Goal: Find specific page/section

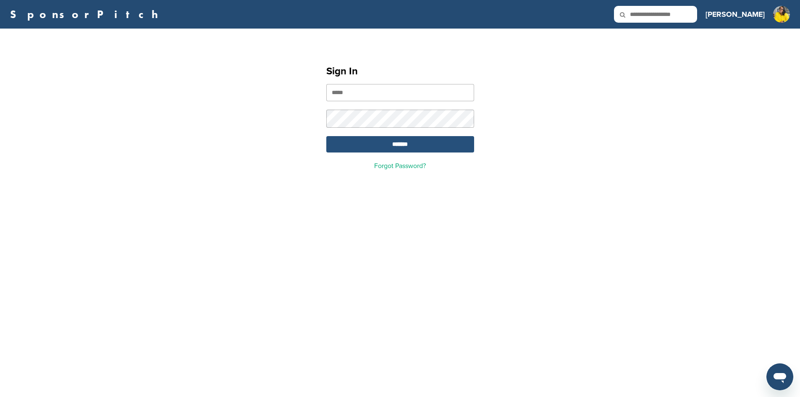
type input "**********"
click at [376, 146] on input "*******" at bounding box center [400, 144] width 148 height 16
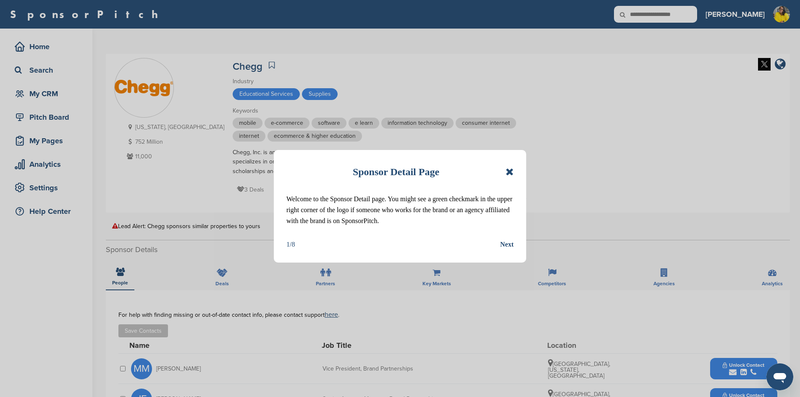
click at [510, 169] on icon at bounding box center [509, 172] width 8 height 10
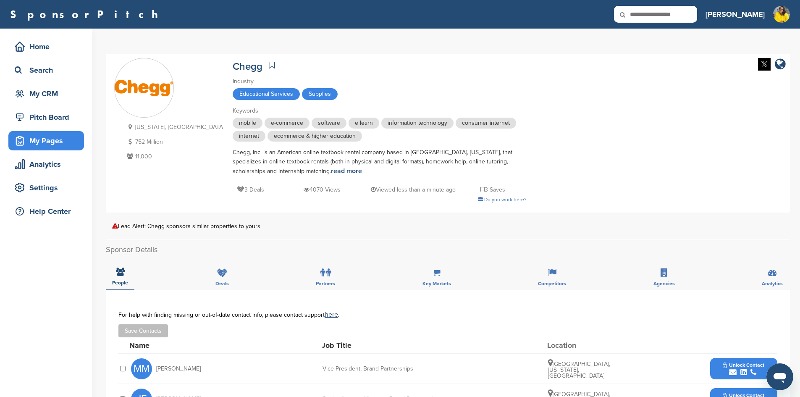
click at [51, 140] on div "My Pages" at bounding box center [48, 140] width 71 height 15
